Goal: Navigation & Orientation: Find specific page/section

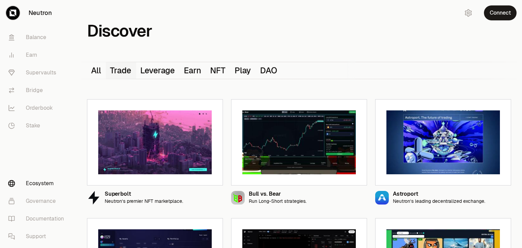
scroll to position [81, 0]
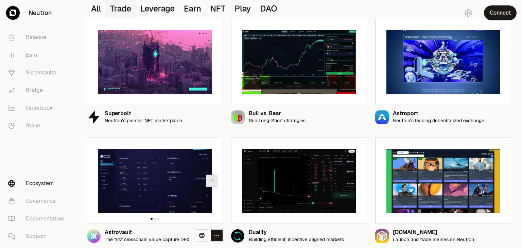
click at [150, 204] on img at bounding box center [155, 181] width 114 height 64
click at [202, 234] on icon at bounding box center [201, 235] width 5 height 5
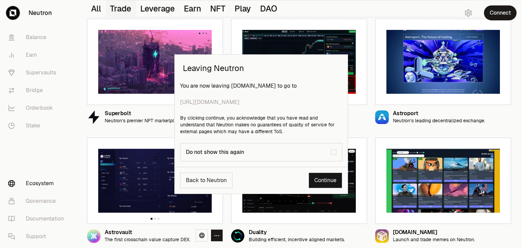
click at [325, 180] on link "Continue" at bounding box center [326, 181] width 34 height 16
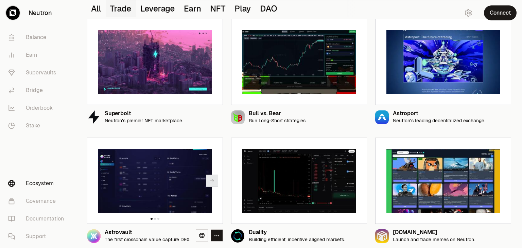
click at [518, 74] on div "Superbolt Neutron’s premier NFT marketplace. Bull vs. Bear Run Long-Short strat…" at bounding box center [299, 126] width 441 height 244
click at [369, 142] on div "Superbolt Neutron’s premier NFT marketplace. Bull vs. Bear Run Long-Short strat…" at bounding box center [299, 126] width 441 height 244
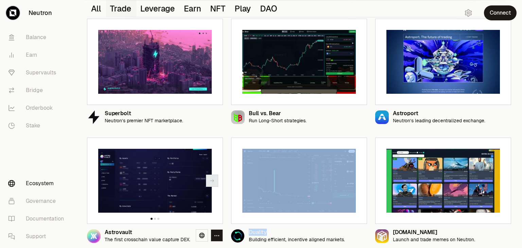
click at [369, 142] on div "Superbolt Neutron’s premier NFT marketplace. Bull vs. Bear Run Long-Short strat…" at bounding box center [299, 126] width 441 height 244
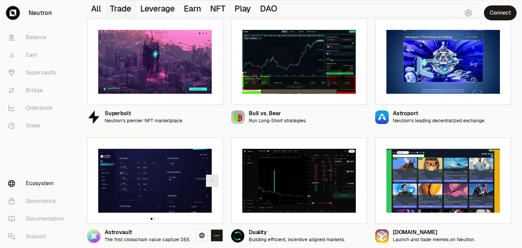
click at [522, 108] on div "Superbolt Neutron’s premier NFT marketplace. Bull vs. Bear Run Long-Short strat…" at bounding box center [299, 126] width 446 height 244
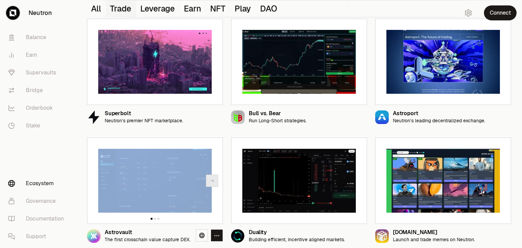
click at [522, 108] on div "Superbolt Neutron’s premier NFT marketplace. Bull vs. Bear Run Long-Short strat…" at bounding box center [299, 126] width 446 height 244
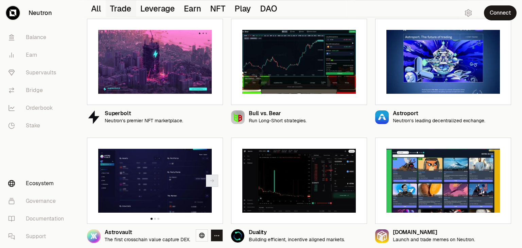
click at [79, 131] on div "Superbolt Neutron’s premier NFT marketplace. Bull vs. Bear Run Long-Short strat…" at bounding box center [299, 126] width 441 height 244
